Goal: Information Seeking & Learning: Learn about a topic

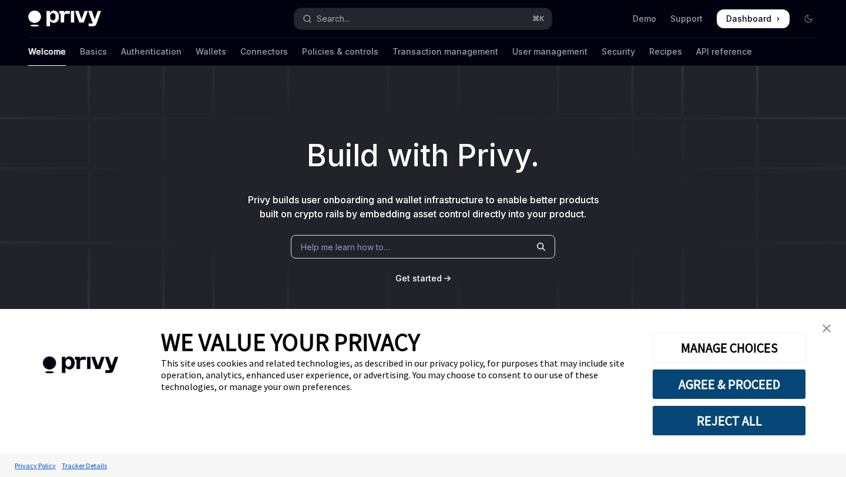
click at [823, 332] on img "close banner" at bounding box center [827, 328] width 8 height 8
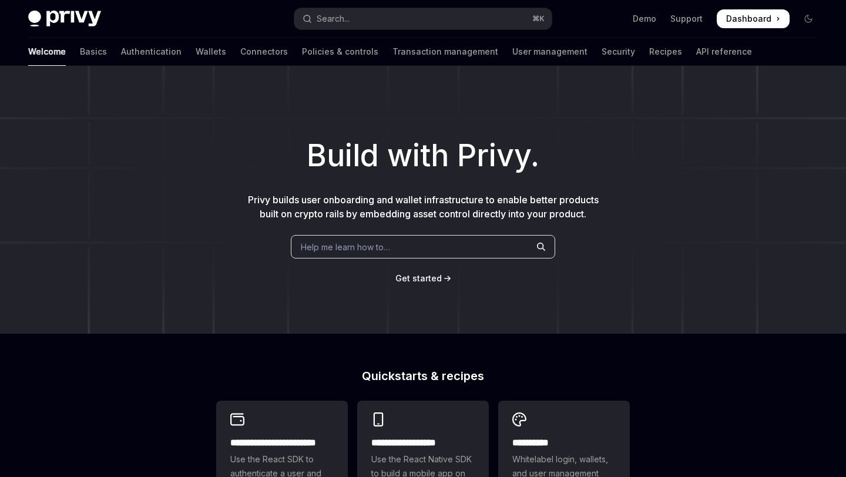
click at [139, 55] on div "Welcome Basics Authentication Wallets Connectors Policies & controls Transactio…" at bounding box center [390, 52] width 724 height 28
click at [196, 55] on link "Wallets" at bounding box center [211, 52] width 31 height 28
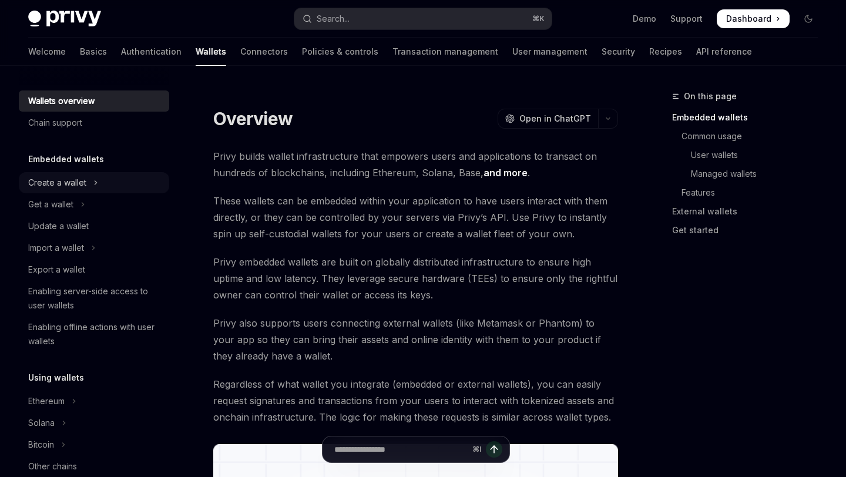
click at [80, 187] on div "Create a wallet" at bounding box center [57, 183] width 58 height 14
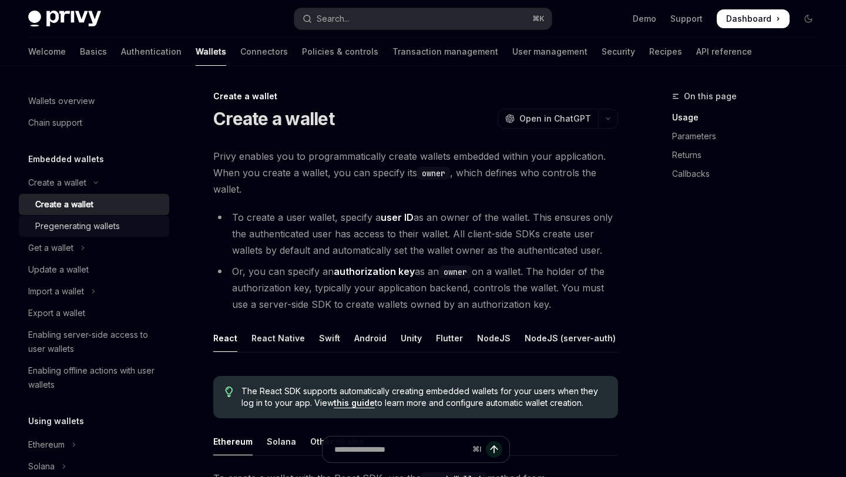
click at [111, 231] on div "Pregenerating wallets" at bounding box center [77, 226] width 85 height 14
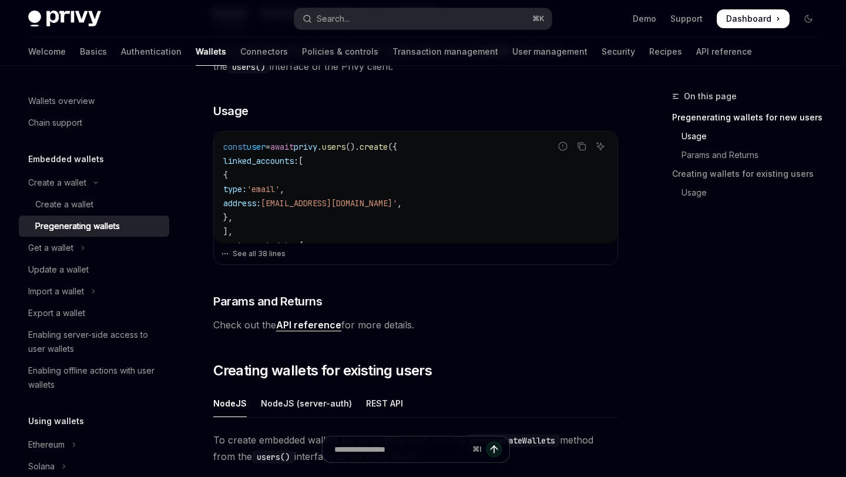
scroll to position [393, 0]
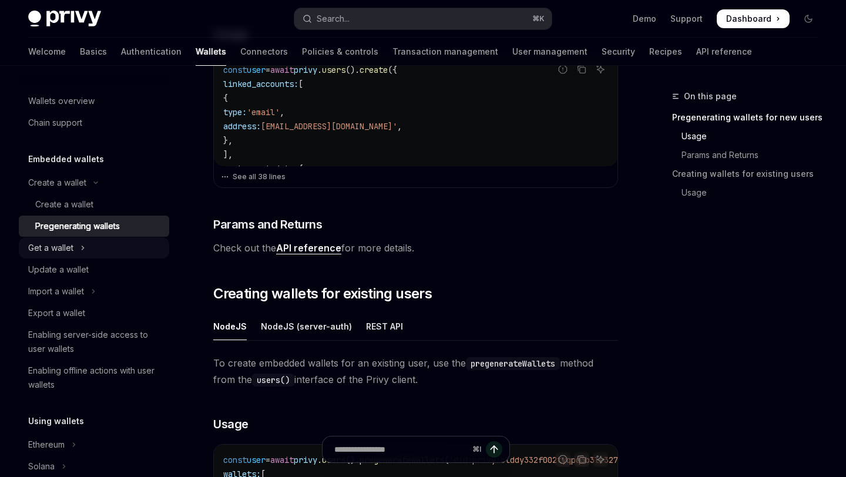
click at [81, 252] on icon "Toggle Get a wallet section" at bounding box center [83, 248] width 5 height 14
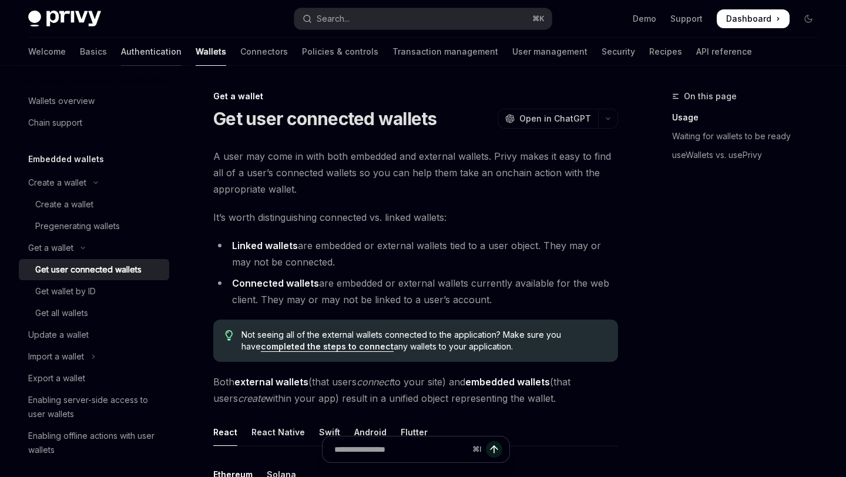
click at [121, 56] on link "Authentication" at bounding box center [151, 52] width 61 height 28
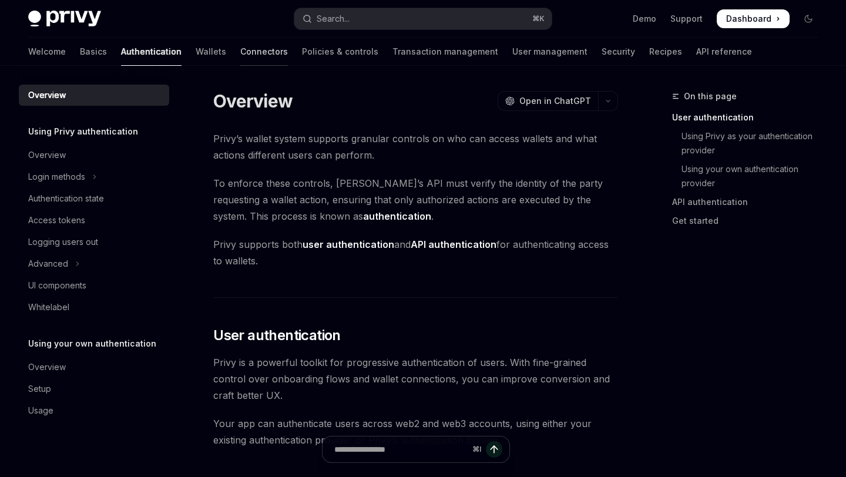
click at [240, 54] on link "Connectors" at bounding box center [264, 52] width 48 height 28
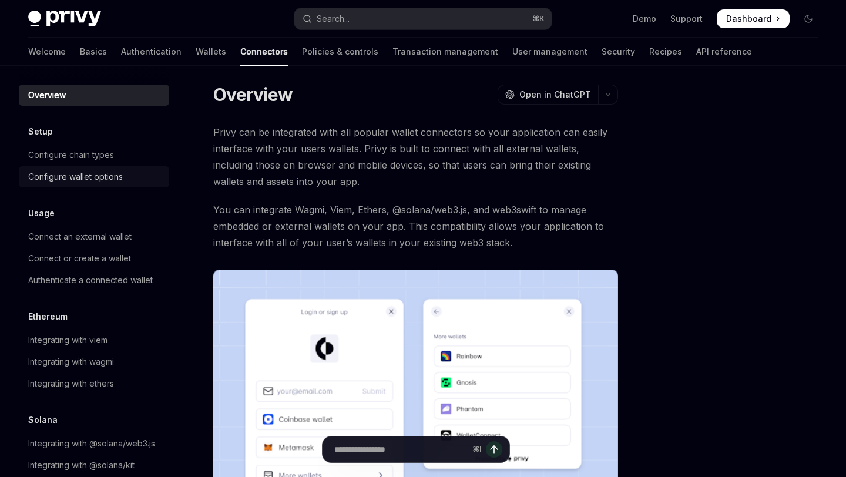
click at [91, 186] on link "Configure wallet options" at bounding box center [94, 176] width 150 height 21
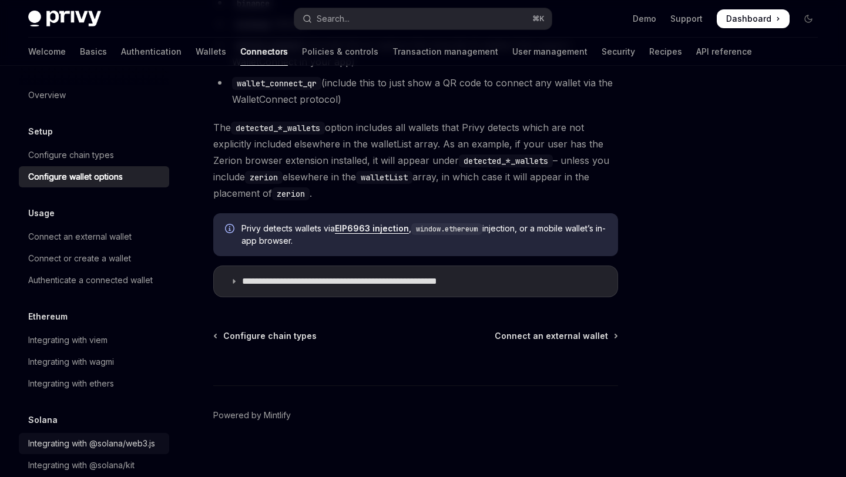
scroll to position [1109, 0]
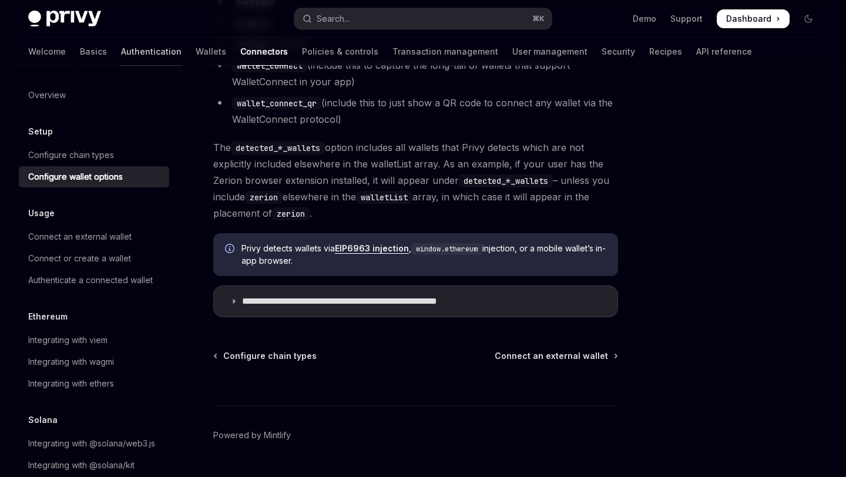
click at [121, 46] on link "Authentication" at bounding box center [151, 52] width 61 height 28
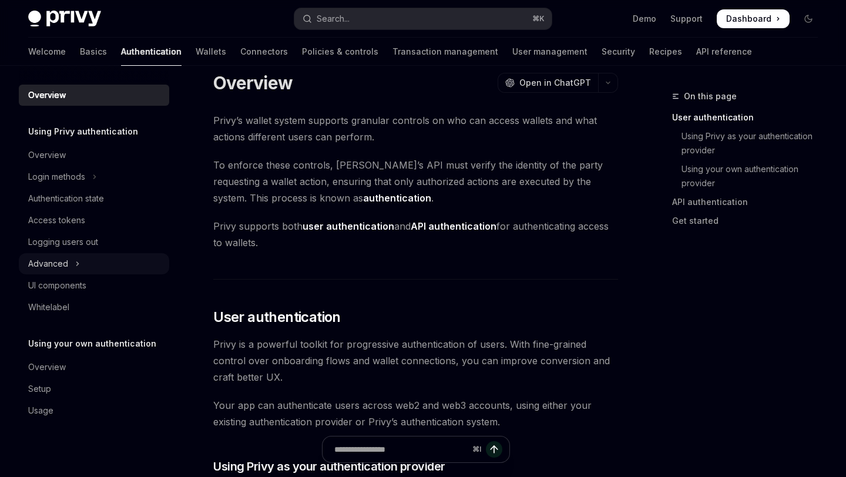
scroll to position [22, 0]
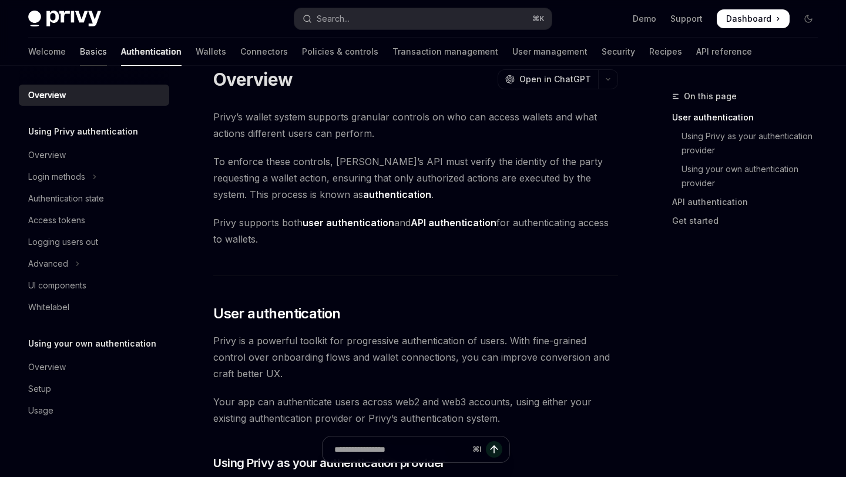
click at [80, 55] on link "Basics" at bounding box center [93, 52] width 27 height 28
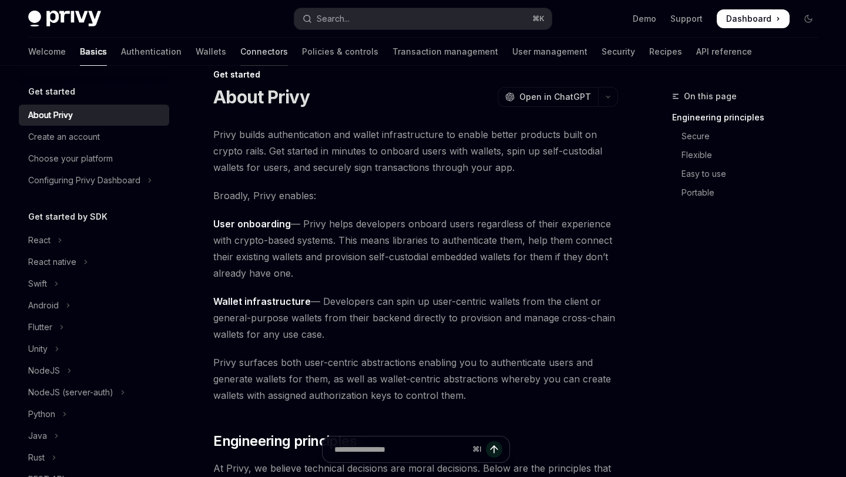
click at [240, 58] on link "Connectors" at bounding box center [264, 52] width 48 height 28
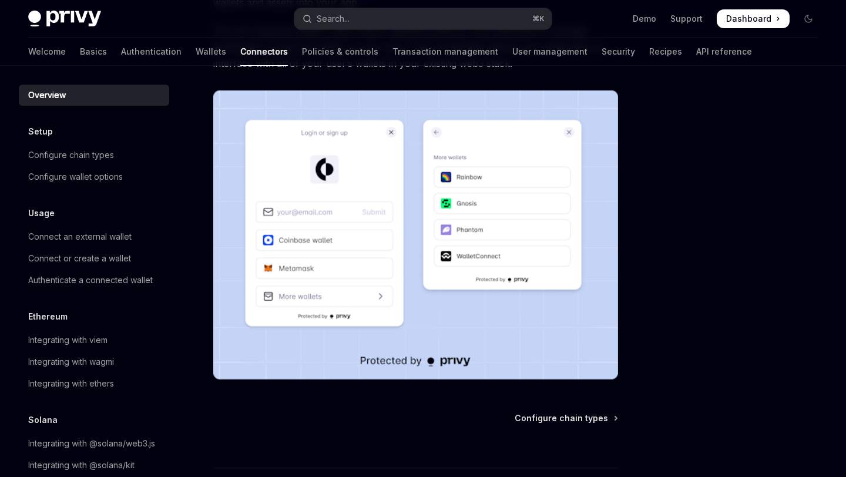
scroll to position [160, 0]
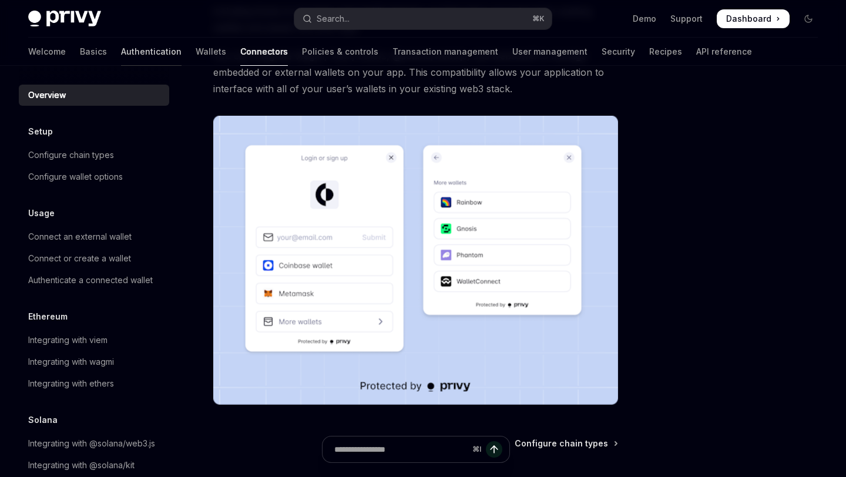
click at [121, 49] on link "Authentication" at bounding box center [151, 52] width 61 height 28
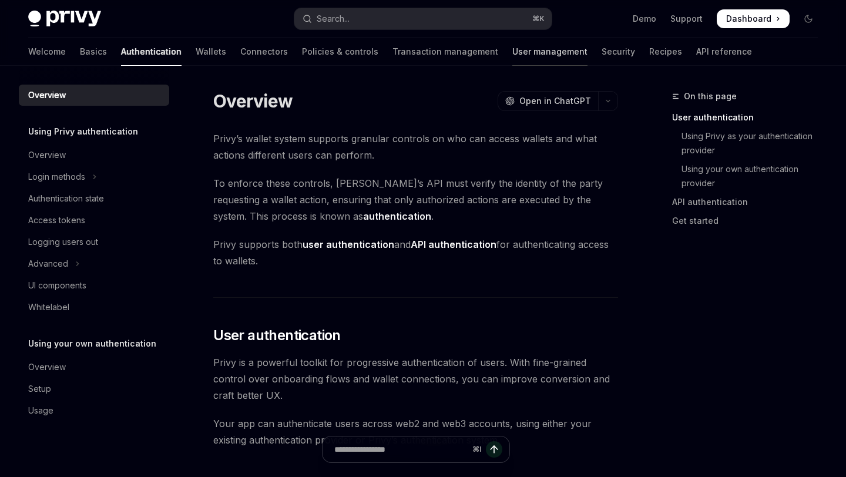
click at [513, 51] on link "User management" at bounding box center [550, 52] width 75 height 28
type textarea "*"
